Goal: Transaction & Acquisition: Subscribe to service/newsletter

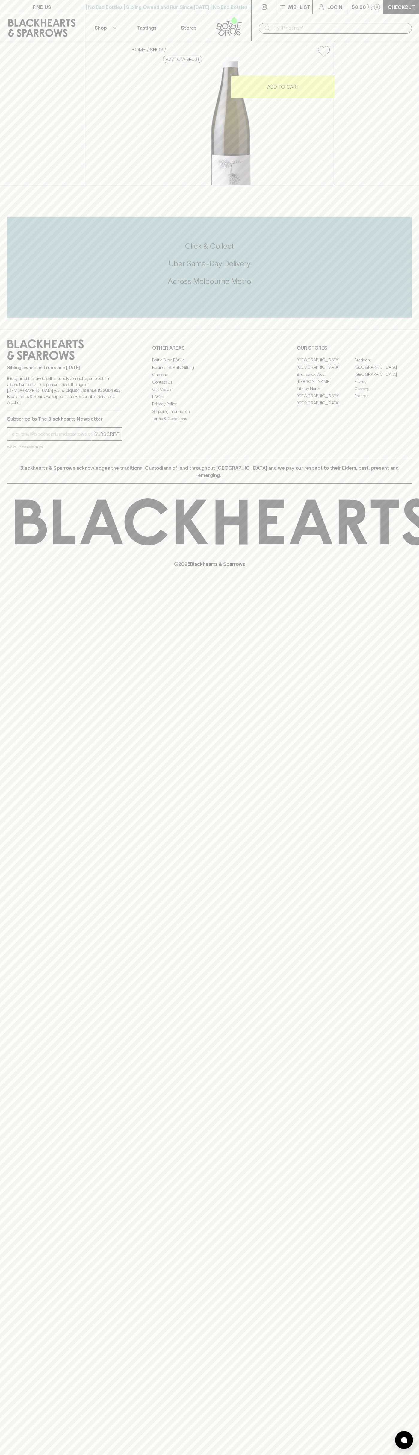
click at [219, 22] on icon at bounding box center [229, 26] width 34 height 20
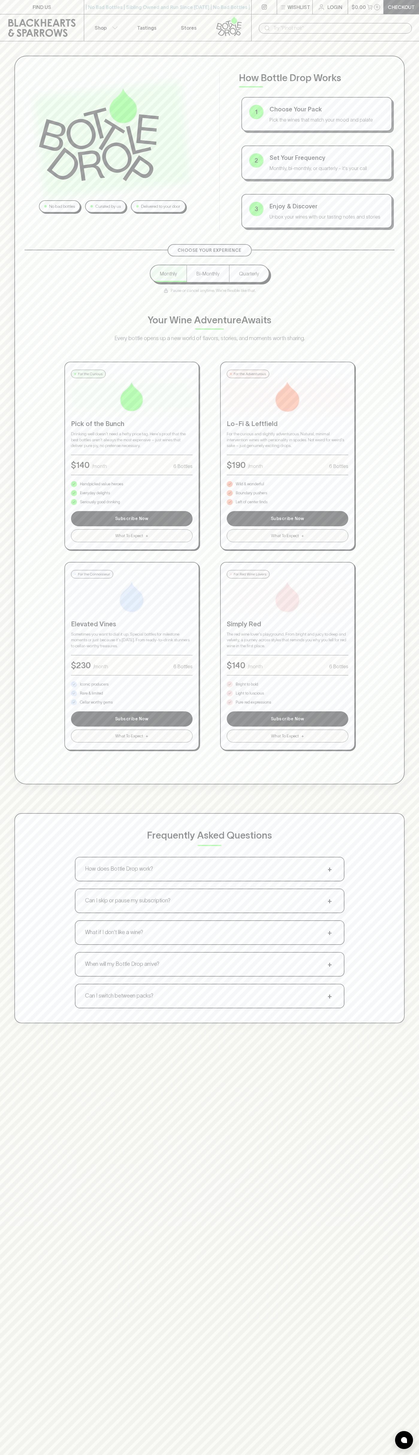
click at [393, 1374] on div "No bad bottles Curated by us Delivered to your door How Bottle Drop Works 1 Cho…" at bounding box center [209, 768] width 419 height 1455
click at [233, 1455] on html "FIND US | No Bad Bottles | Sibling Owned and Run Since 2006 | No Bad Bottles | …" at bounding box center [209, 940] width 419 height 1881
click at [26, 1455] on html "FIND US | No Bad Bottles | Sibling Owned and Run Since 2006 | No Bad Bottles | …" at bounding box center [209, 940] width 419 height 1881
